Goal: Task Accomplishment & Management: Manage account settings

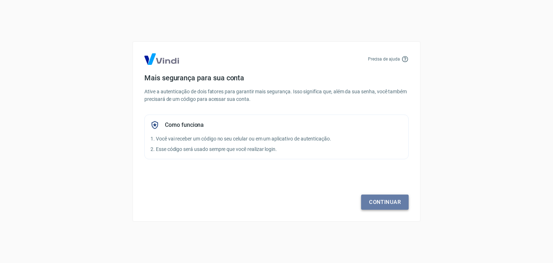
click at [376, 201] on link "Continuar" at bounding box center [385, 202] width 48 height 15
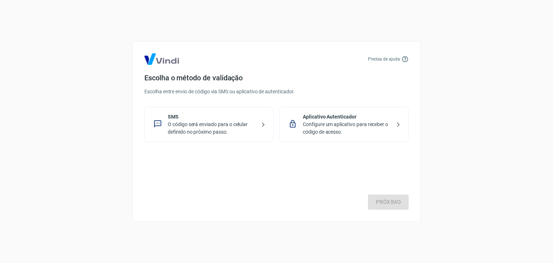
click at [383, 123] on p "Configure um aplicativo para receber o código de acesso." at bounding box center [347, 128] width 88 height 15
click at [353, 124] on p "Configure um aplicativo para receber o código de acesso." at bounding box center [347, 128] width 88 height 15
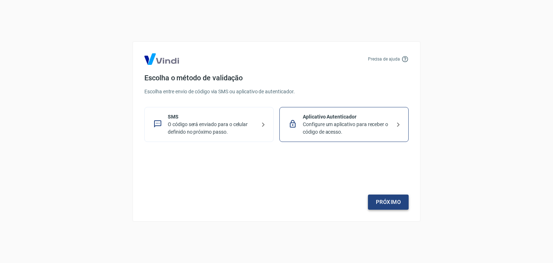
click at [387, 198] on link "Próximo" at bounding box center [388, 202] width 41 height 15
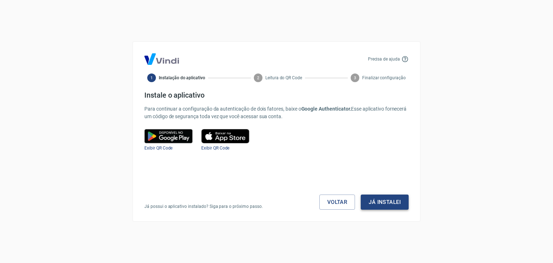
click at [379, 201] on button "Já instalei" at bounding box center [385, 202] width 48 height 15
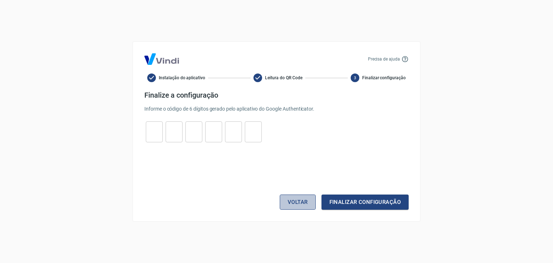
click at [295, 202] on button "Voltar" at bounding box center [298, 202] width 36 height 15
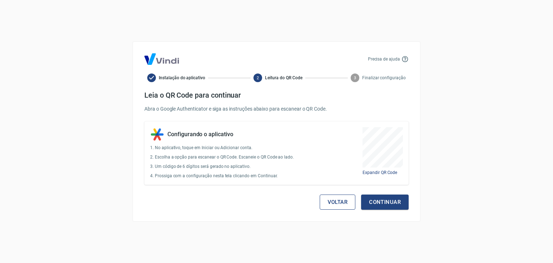
click at [334, 199] on button "Voltar" at bounding box center [338, 202] width 36 height 15
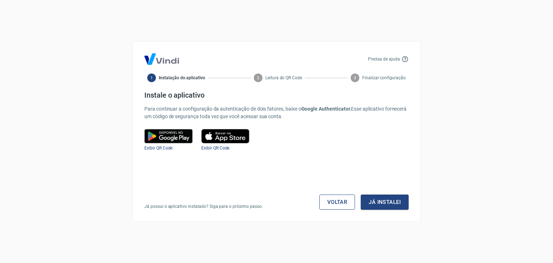
click at [334, 199] on link "Voltar" at bounding box center [338, 202] width 36 height 15
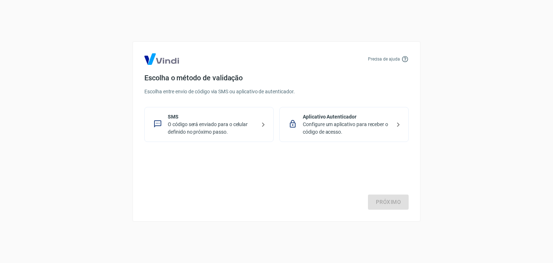
click at [181, 113] on p "SMS" at bounding box center [212, 117] width 88 height 8
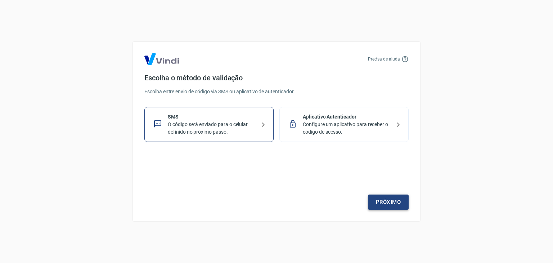
click at [393, 202] on link "Próximo" at bounding box center [388, 202] width 41 height 15
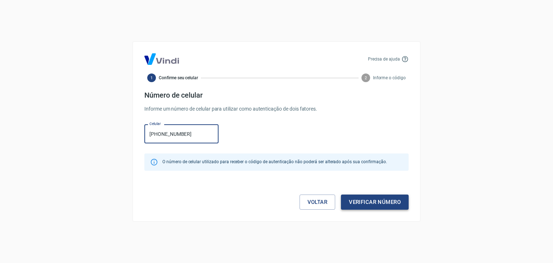
type input "[PHONE_NUMBER]"
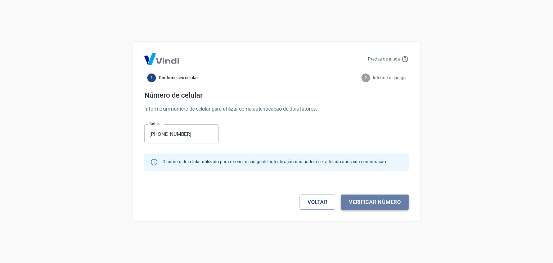
click at [380, 202] on button "Verificar número" at bounding box center [375, 202] width 68 height 15
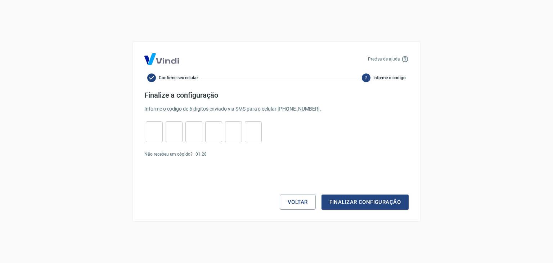
click at [151, 130] on input "tel" at bounding box center [154, 131] width 17 height 15
type input "3"
type input "1"
type input "7"
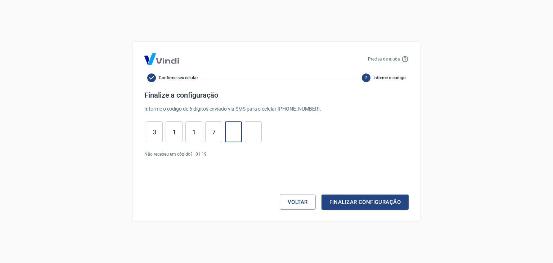
type input "3"
type input "2"
click at [358, 201] on button "Finalizar configuração" at bounding box center [365, 202] width 87 height 15
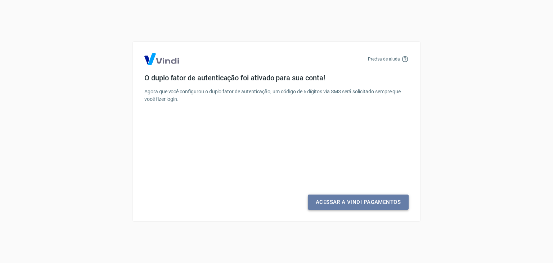
click at [356, 201] on link "Acessar a Vindi Pagamentos" at bounding box center [358, 202] width 101 height 15
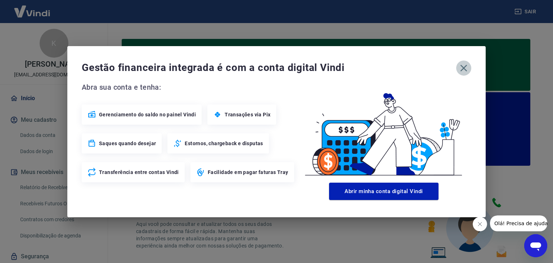
click at [465, 66] on icon "button" at bounding box center [464, 67] width 7 height 7
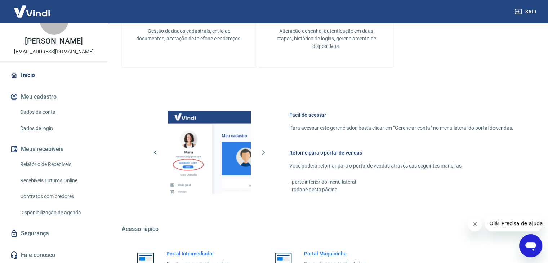
scroll to position [290, 0]
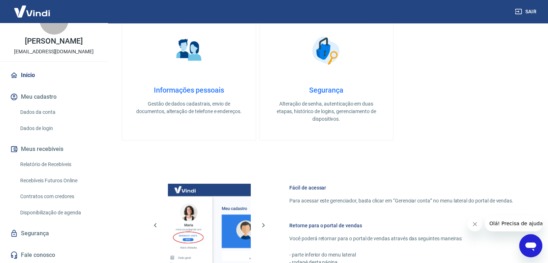
click at [50, 114] on link "Dados da conta" at bounding box center [58, 112] width 82 height 15
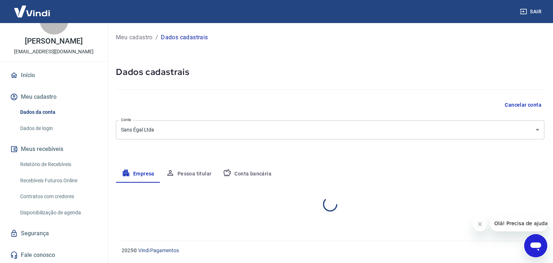
select select "PR"
select select "business"
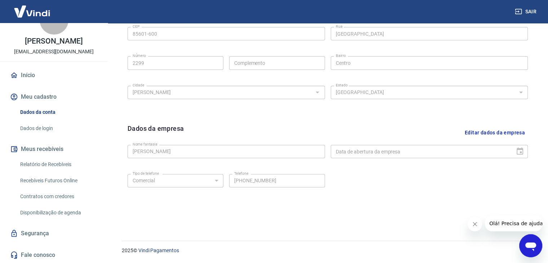
scroll to position [40, 0]
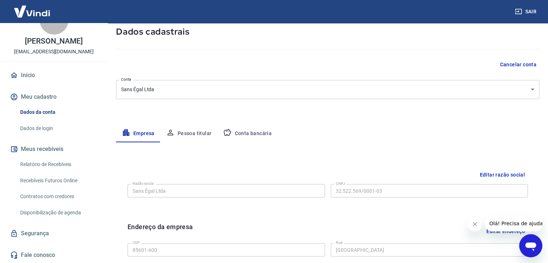
click at [192, 132] on button "Pessoa titular" at bounding box center [188, 133] width 57 height 17
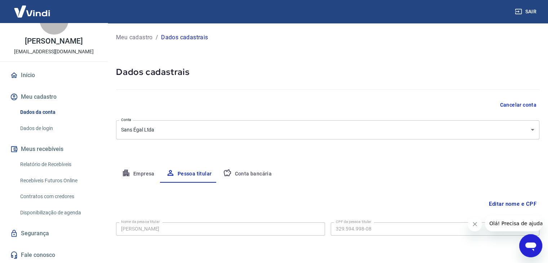
scroll to position [25, 0]
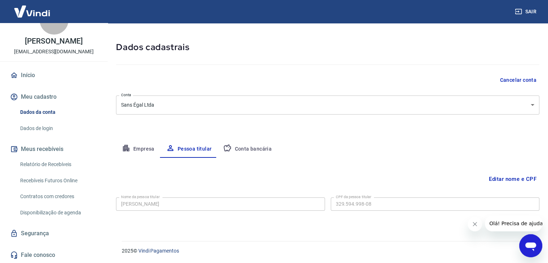
click at [249, 147] on button "Conta bancária" at bounding box center [247, 149] width 60 height 17
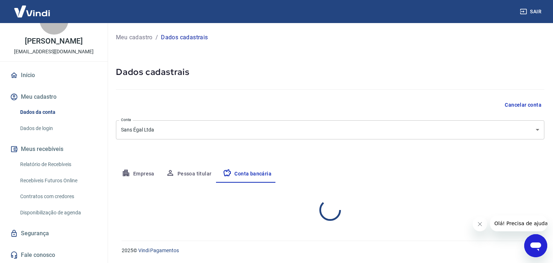
select select "1"
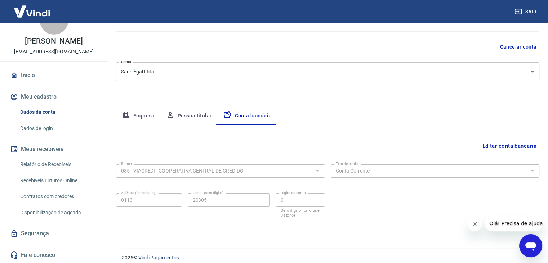
scroll to position [65, 0]
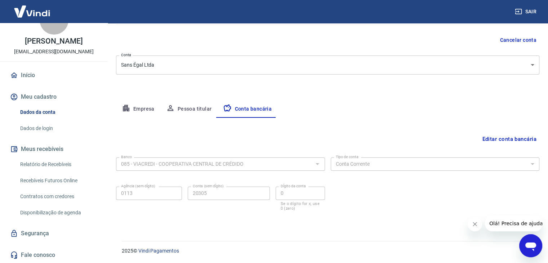
click at [30, 74] on link "Início" at bounding box center [54, 75] width 90 height 16
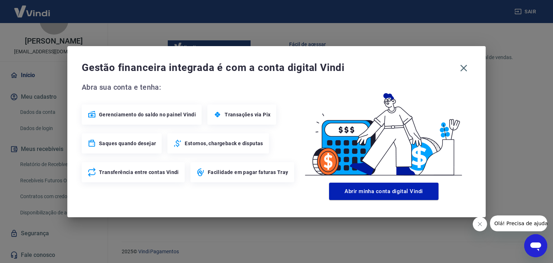
scroll to position [434, 0]
click at [460, 66] on icon "button" at bounding box center [464, 68] width 12 height 12
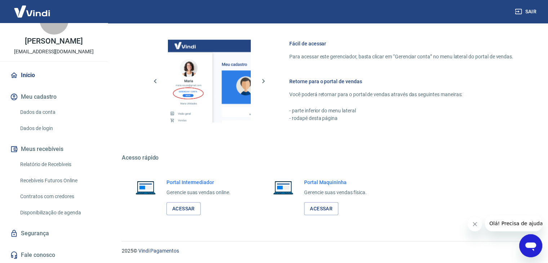
click at [33, 147] on button "Meus recebíveis" at bounding box center [54, 149] width 90 height 16
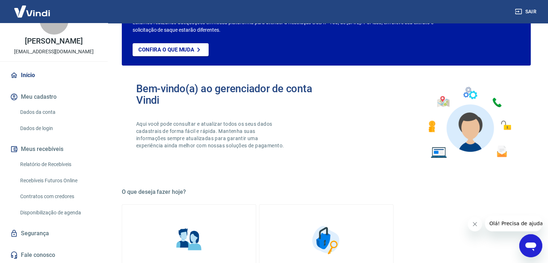
scroll to position [180, 0]
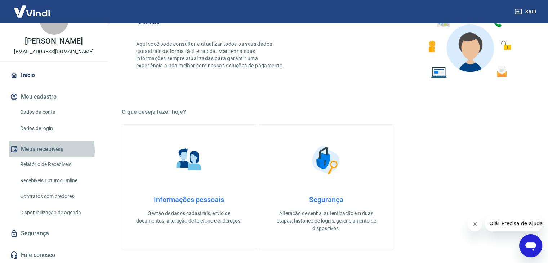
click at [43, 150] on button "Meus recebíveis" at bounding box center [54, 149] width 90 height 16
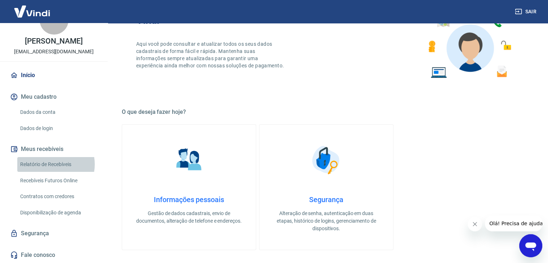
click at [50, 164] on link "Relatório de Recebíveis" at bounding box center [58, 164] width 82 height 15
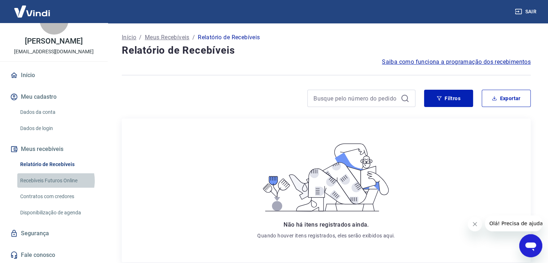
click at [55, 181] on link "Recebíveis Futuros Online" at bounding box center [58, 180] width 82 height 15
